Goal: Task Accomplishment & Management: Use online tool/utility

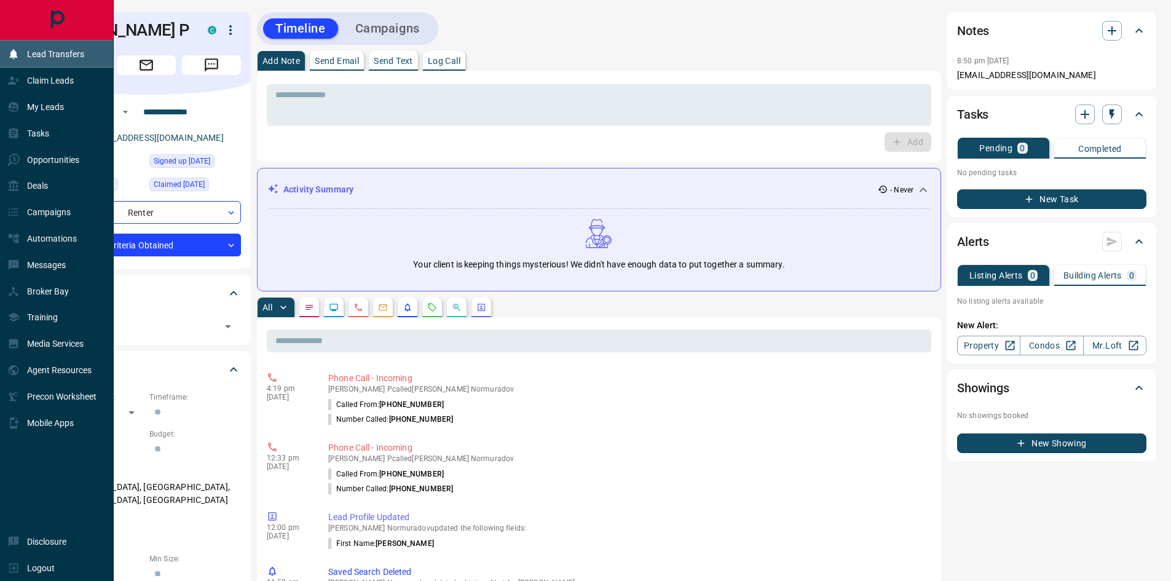
click at [50, 57] on p "Lead Transfers" at bounding box center [55, 54] width 57 height 10
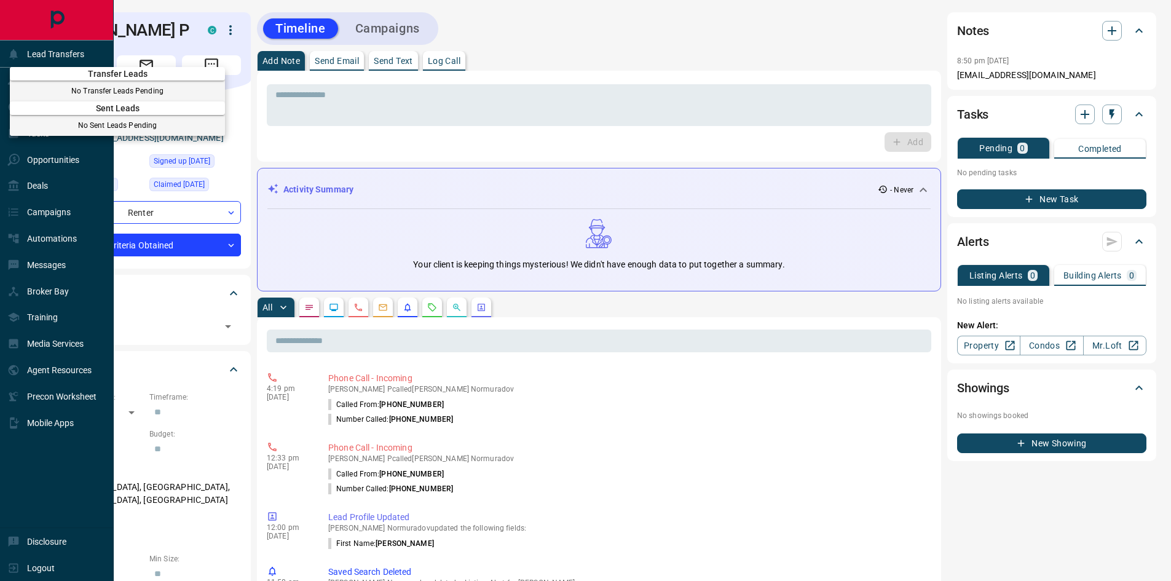
click at [60, 57] on div at bounding box center [585, 290] width 1171 height 581
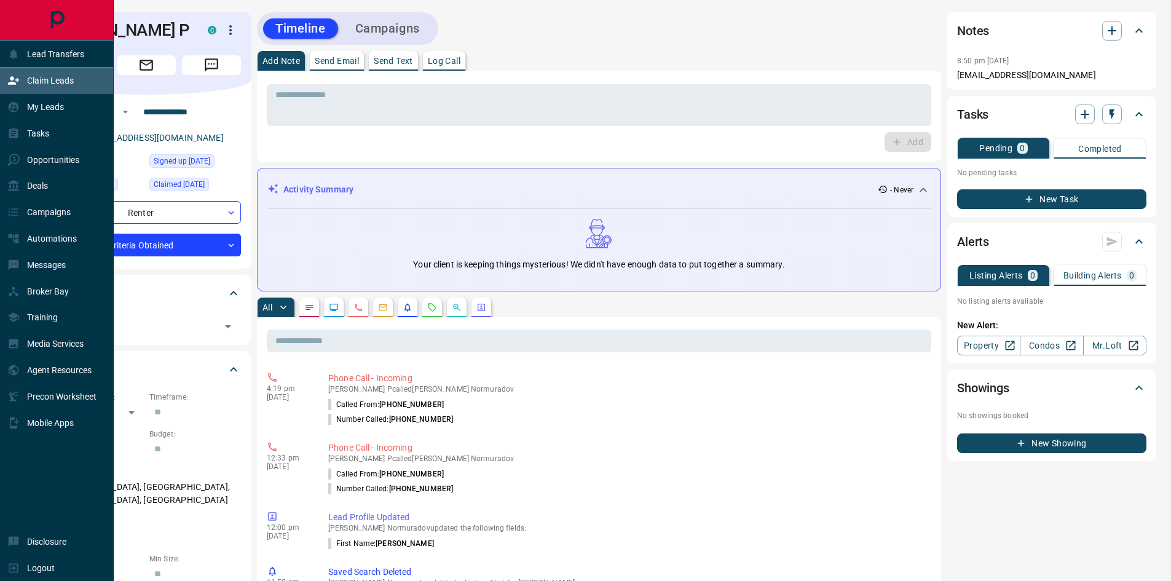
click at [53, 72] on div "Claim Leads" at bounding box center [40, 81] width 66 height 20
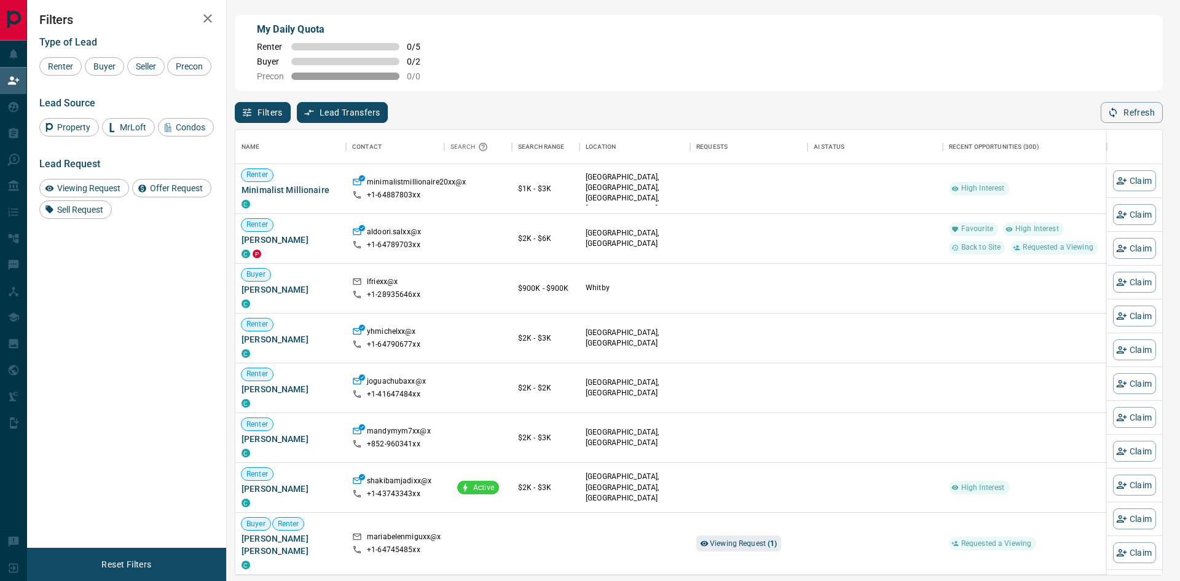
scroll to position [436, 917]
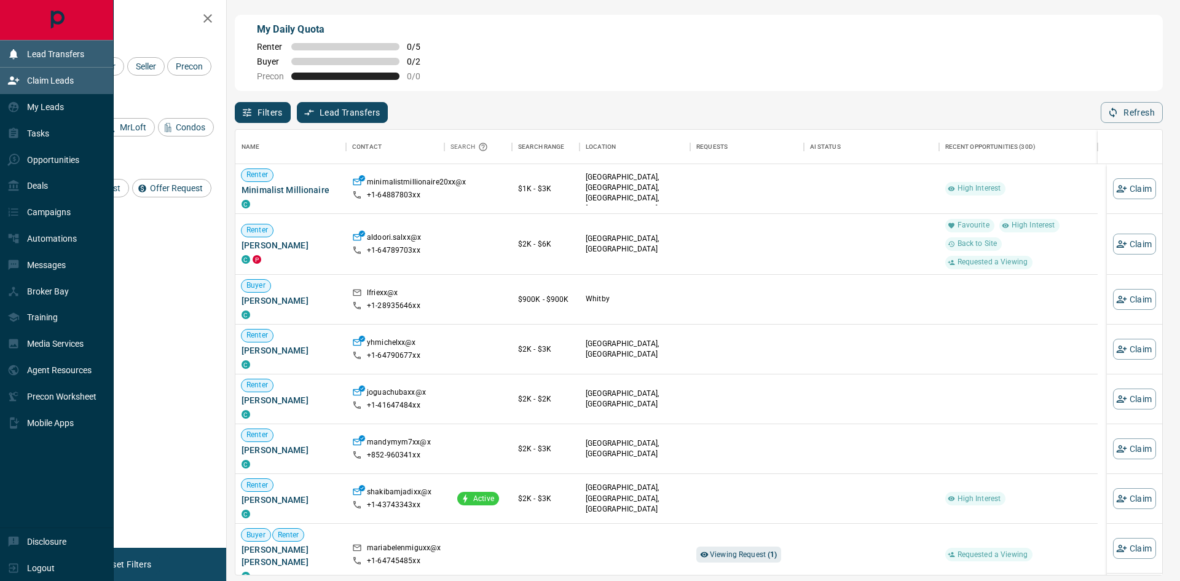
click at [50, 52] on p "Lead Transfers" at bounding box center [55, 54] width 57 height 10
